Goal: Use online tool/utility: Utilize a website feature to perform a specific function

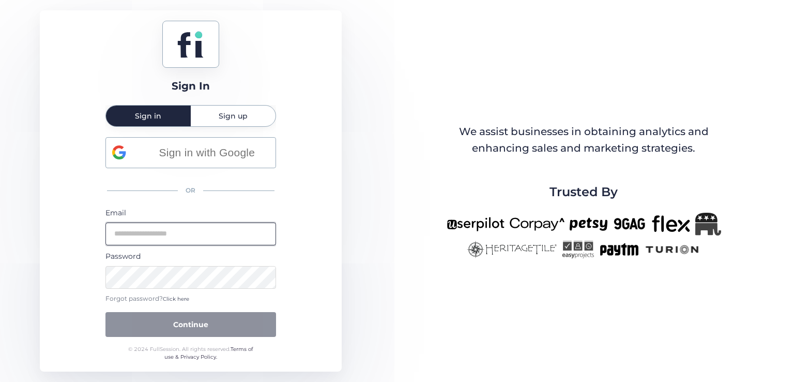
click at [206, 230] on input "email" at bounding box center [191, 233] width 171 height 23
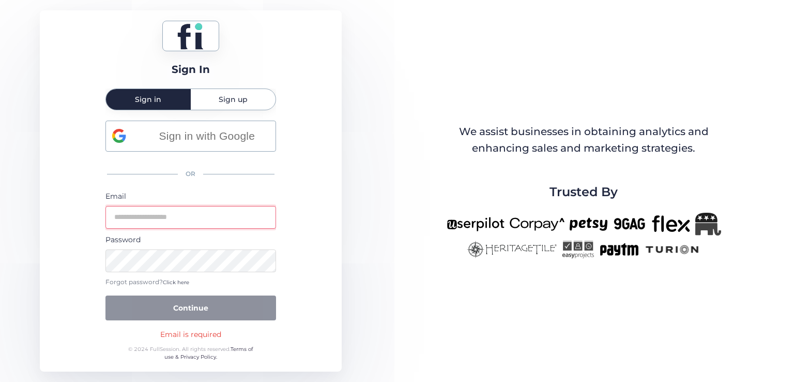
type input "**********"
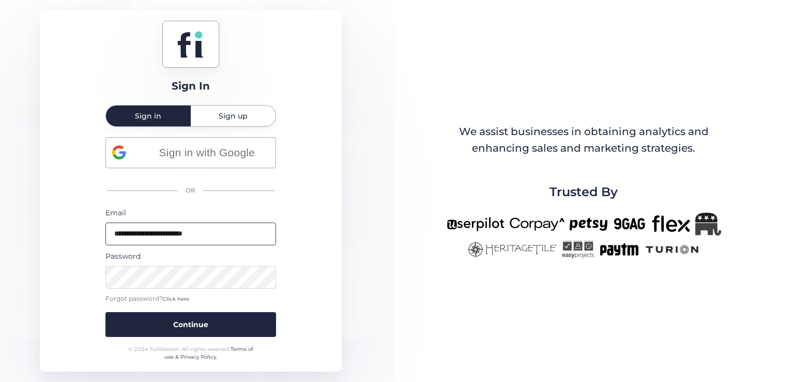
click at [106, 312] on button "Continue" at bounding box center [191, 324] width 171 height 25
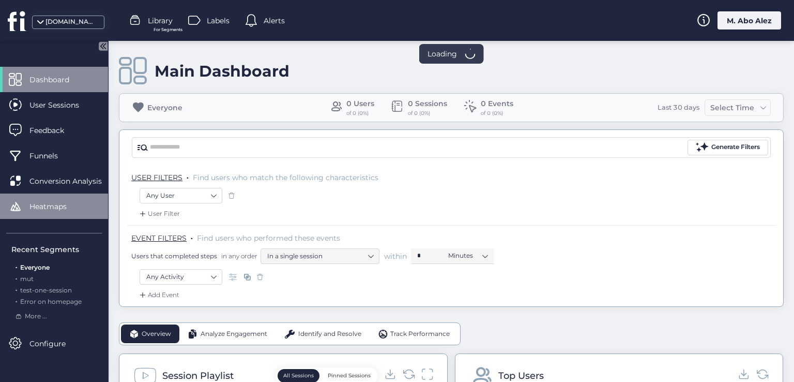
click at [75, 207] on span "Heatmaps" at bounding box center [55, 206] width 53 height 11
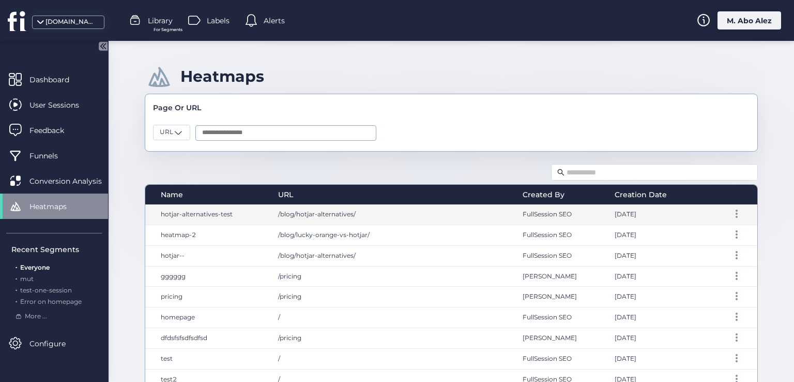
click at [337, 217] on span "/blog/hotjar-alternatives/" at bounding box center [317, 214] width 78 height 8
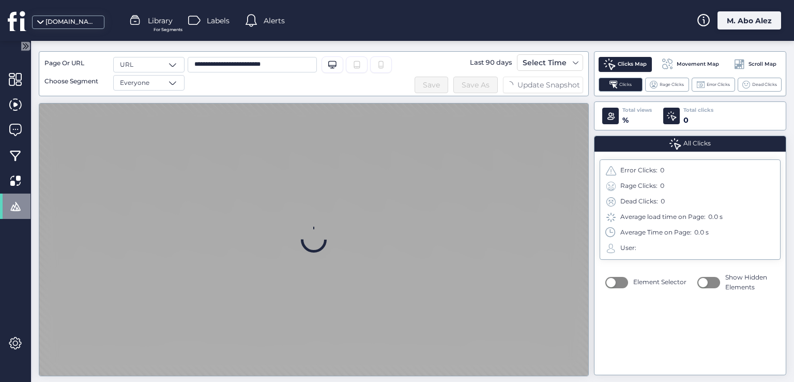
click at [691, 65] on span "Movement Map" at bounding box center [698, 64] width 42 height 8
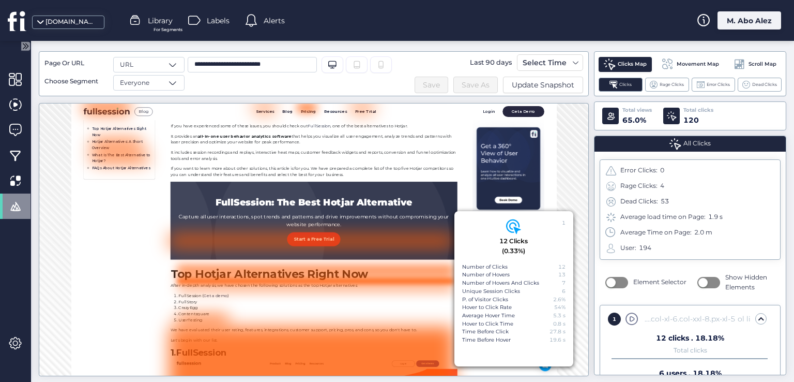
scroll to position [603, 0]
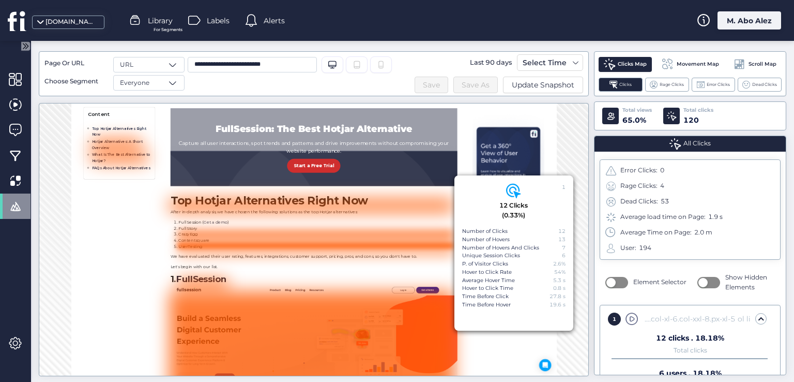
click at [687, 65] on span "Movement Map" at bounding box center [698, 64] width 42 height 8
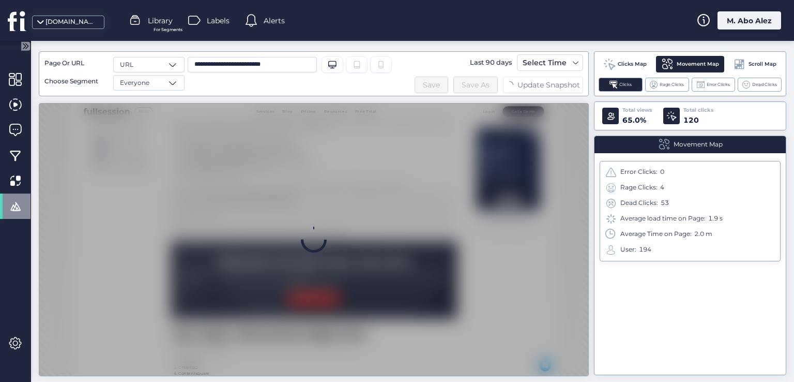
scroll to position [324, 0]
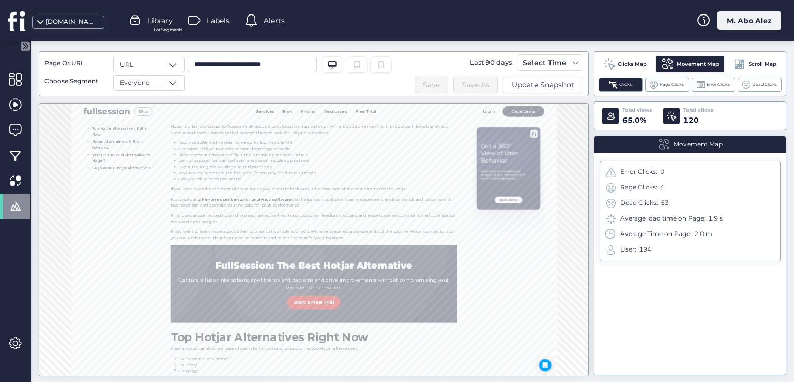
click at [757, 66] on span "Scroll Map" at bounding box center [763, 64] width 28 height 8
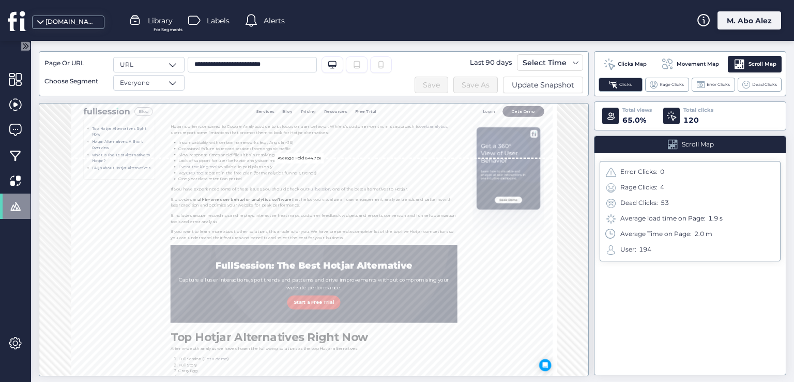
click at [627, 57] on div "Clicks Map" at bounding box center [625, 64] width 53 height 15
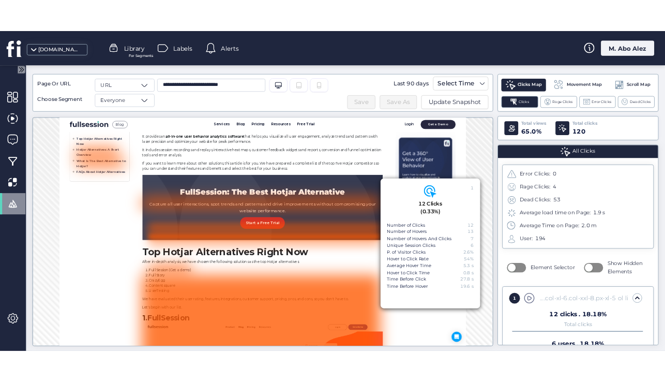
scroll to position [603, 0]
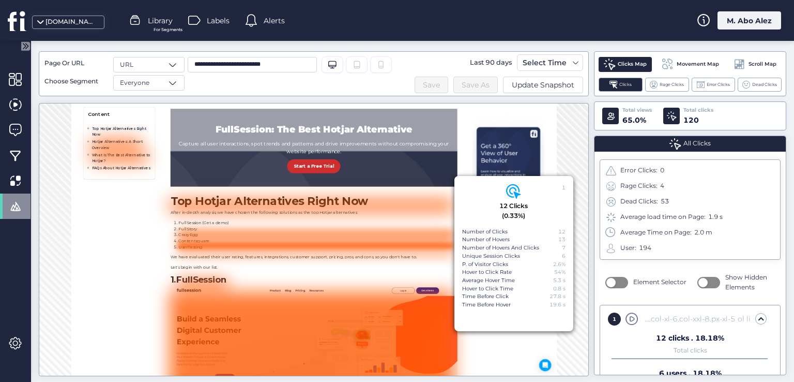
click at [682, 58] on div "Movement Map" at bounding box center [690, 64] width 68 height 17
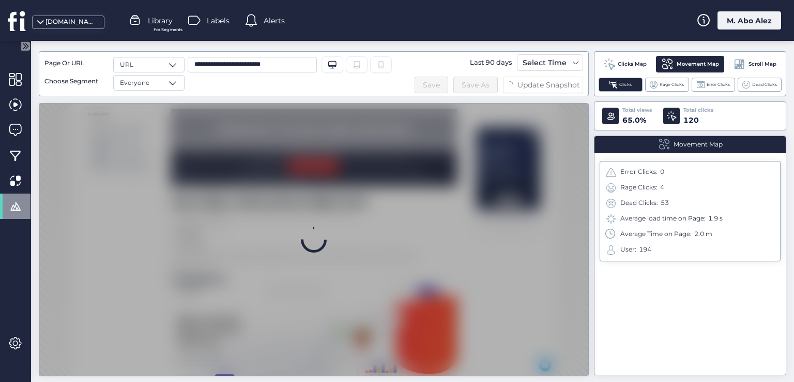
click at [744, 68] on span at bounding box center [739, 64] width 13 height 13
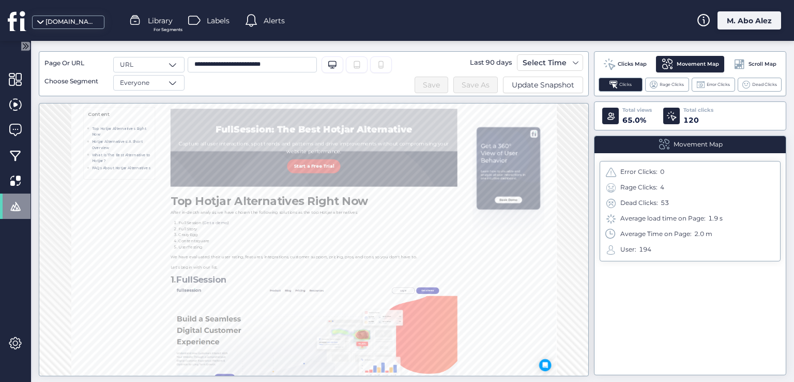
click at [756, 57] on div "Scroll Map" at bounding box center [755, 64] width 54 height 17
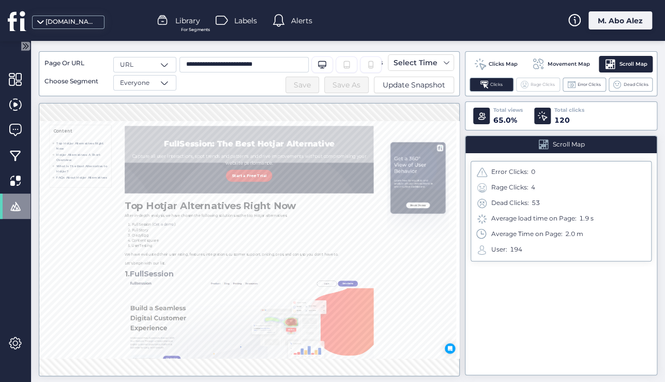
click at [543, 82] on span "Rage Clicks" at bounding box center [543, 84] width 24 height 7
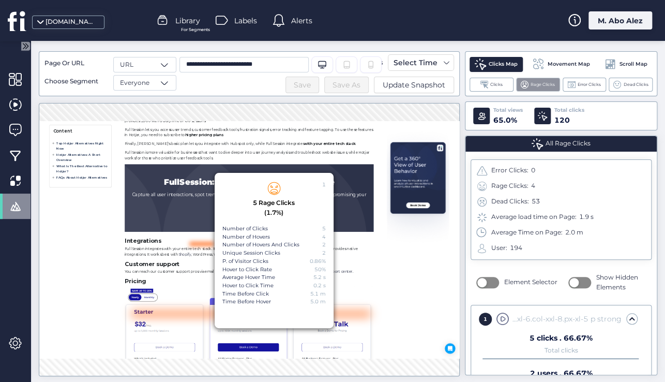
scroll to position [7915, 0]
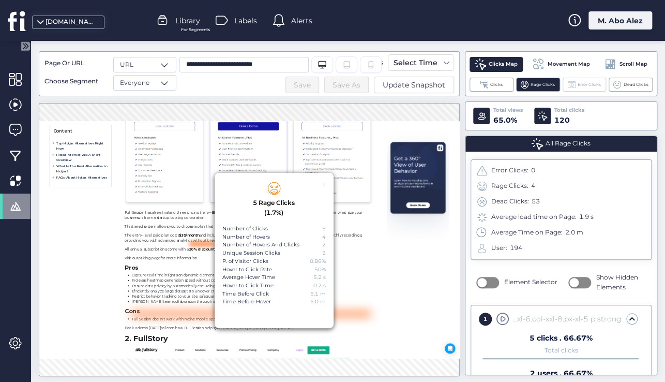
click at [578, 84] on span "Error Clicks" at bounding box center [589, 84] width 23 height 7
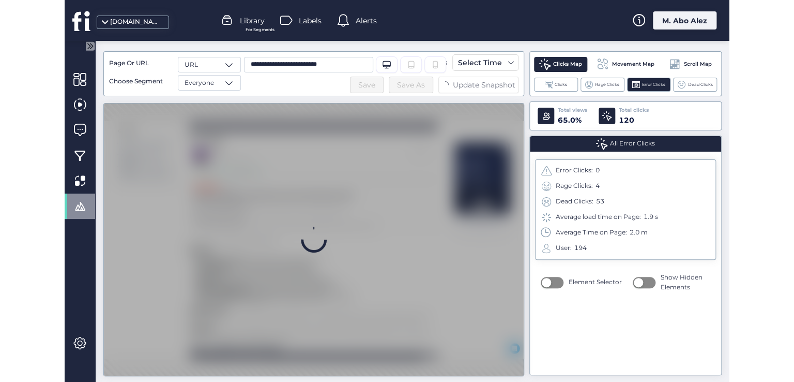
scroll to position [0, 0]
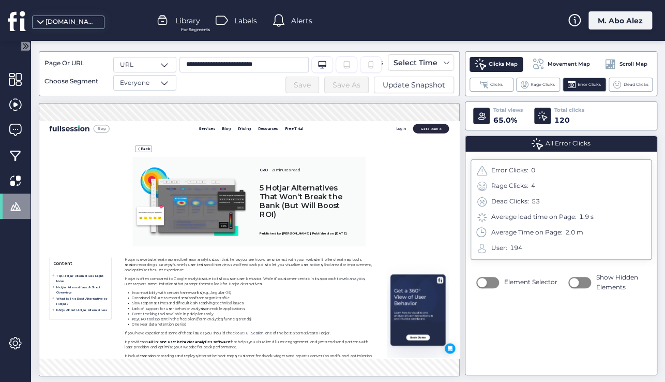
click at [568, 65] on span "Movement Map" at bounding box center [569, 64] width 42 height 8
